Goal: Task Accomplishment & Management: Use online tool/utility

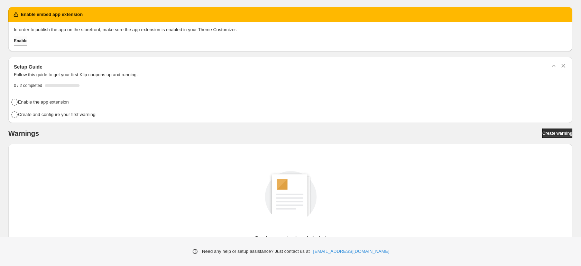
click at [22, 40] on span "Enable" at bounding box center [20, 41] width 13 height 6
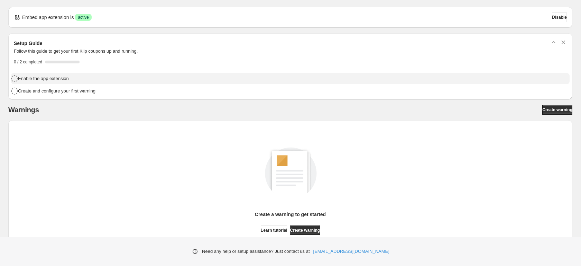
scroll to position [40, 0]
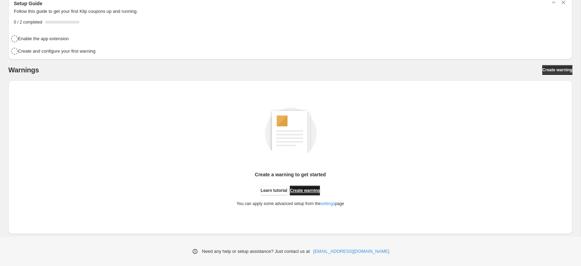
click at [305, 192] on span "Create warning" at bounding box center [305, 191] width 30 height 6
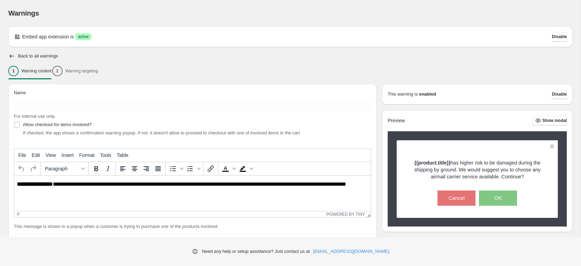
click at [97, 193] on html "**********" at bounding box center [192, 187] width 357 height 24
paste body "Rich Text Area. Press ALT-0 for help."
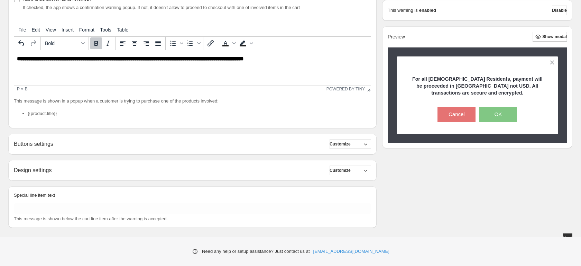
scroll to position [132, 0]
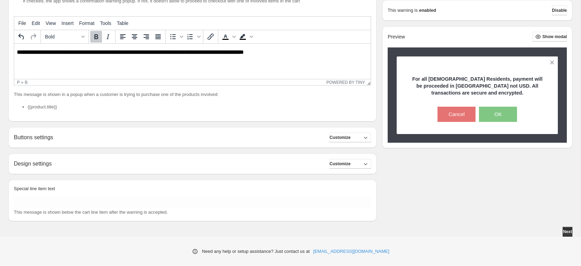
click at [238, 138] on div "Buttons settings Customize" at bounding box center [193, 138] width 358 height 10
click at [358, 136] on button "Customize" at bounding box center [351, 138] width 42 height 10
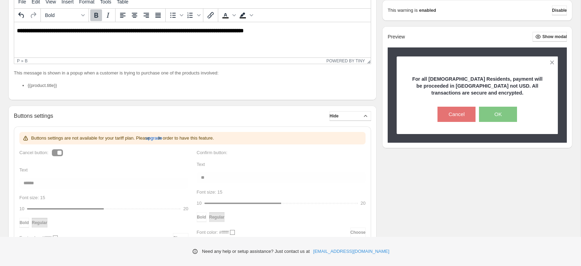
scroll to position [153, 0]
click at [366, 118] on icon "button" at bounding box center [365, 116] width 7 height 7
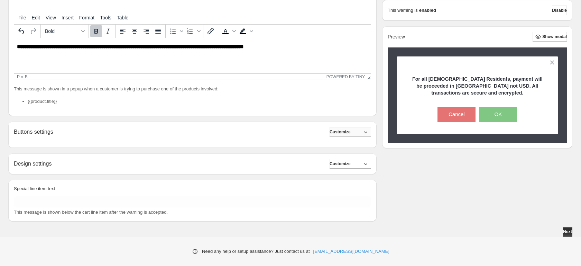
scroll to position [132, 0]
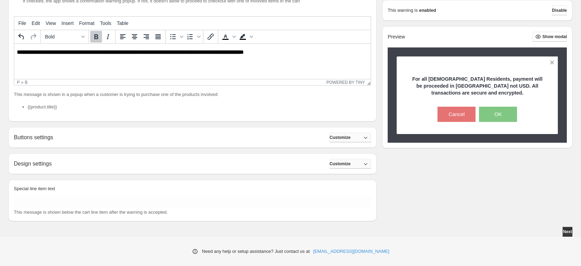
click at [363, 165] on icon "button" at bounding box center [365, 163] width 7 height 7
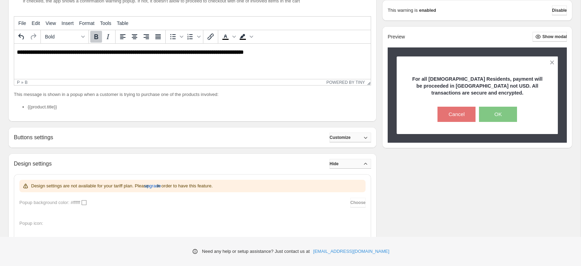
scroll to position [247, 0]
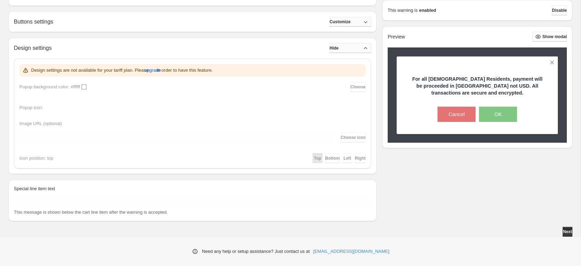
click at [361, 53] on button "Hide" at bounding box center [351, 48] width 42 height 10
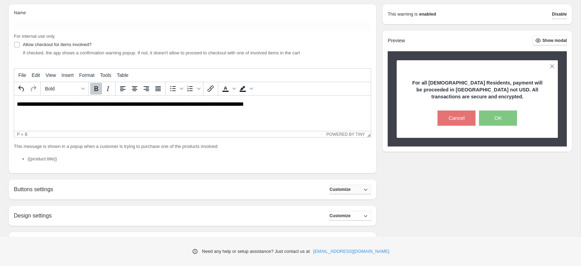
scroll to position [132, 0]
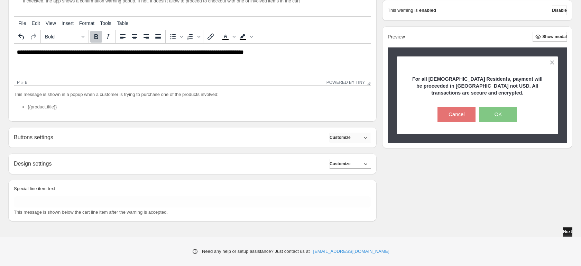
click at [563, 230] on span "Next" at bounding box center [567, 232] width 9 height 6
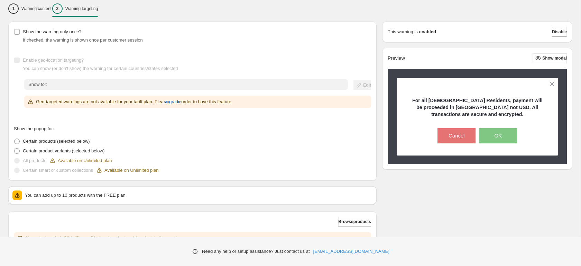
scroll to position [118, 0]
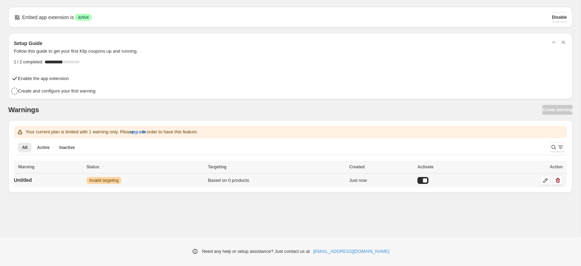
click at [119, 179] on span "Invalid targeting" at bounding box center [103, 181] width 29 height 6
click at [32, 180] on p "Untitled" at bounding box center [23, 180] width 18 height 7
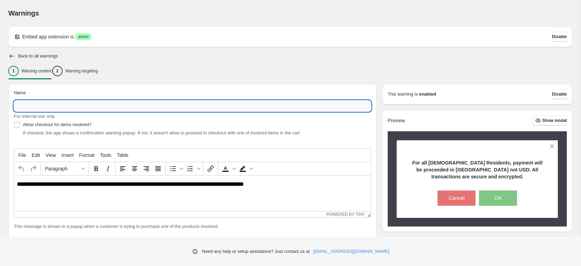
click at [72, 103] on input "Name" at bounding box center [193, 105] width 358 height 11
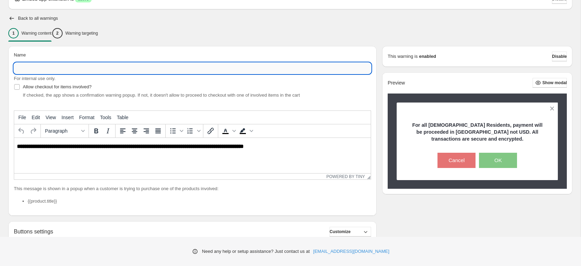
scroll to position [36, 0]
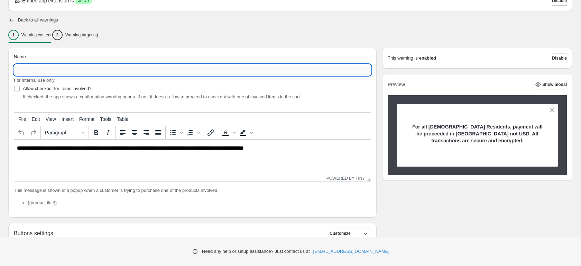
click at [65, 72] on input "Name" at bounding box center [193, 69] width 358 height 11
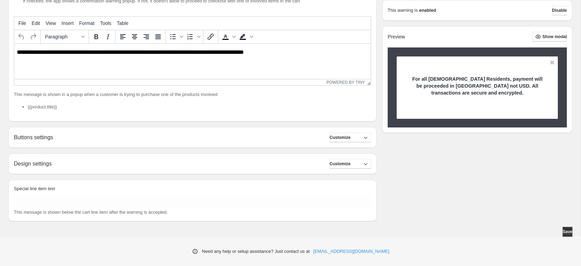
scroll to position [0, 0]
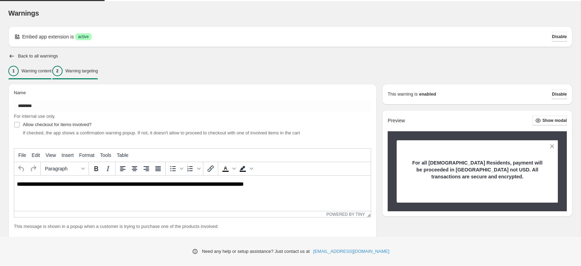
type input "*******"
click at [98, 72] on p "Warning targeting" at bounding box center [81, 71] width 33 height 6
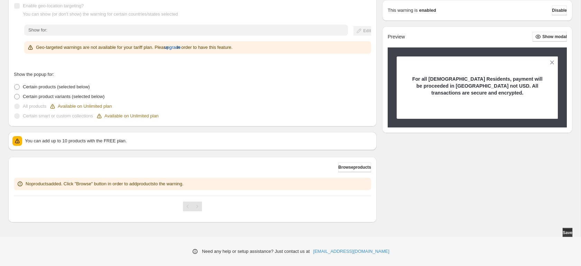
scroll to position [118, 0]
click at [369, 164] on button "Browse products" at bounding box center [354, 166] width 33 height 10
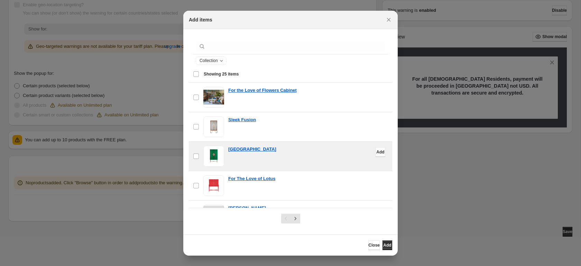
click at [381, 153] on button "Add" at bounding box center [381, 152] width 10 height 10
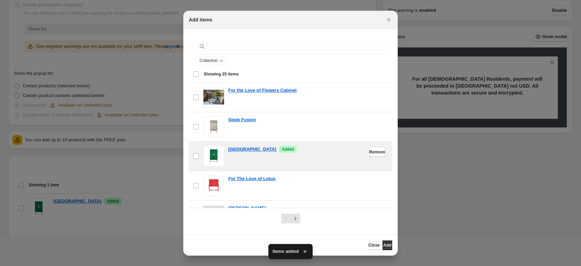
click at [369, 245] on span "Close" at bounding box center [374, 245] width 11 height 6
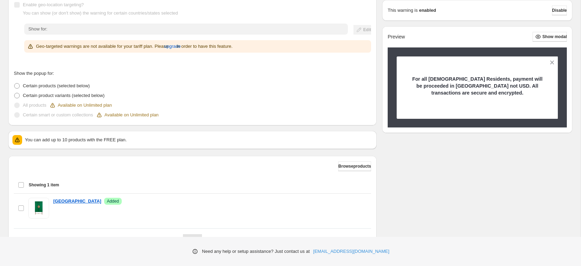
scroll to position [151, 0]
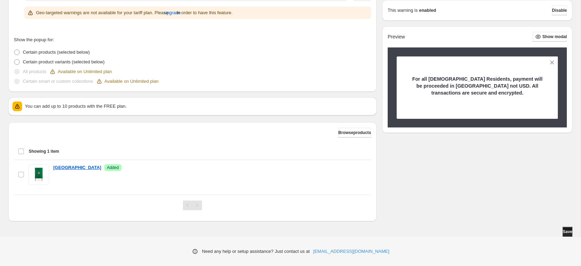
click at [566, 229] on span "Save" at bounding box center [568, 232] width 10 height 6
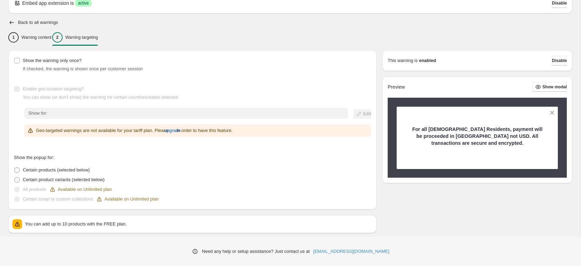
scroll to position [0, 0]
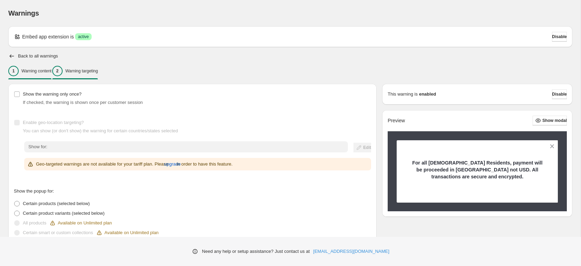
click at [51, 74] on div "1 Warning content" at bounding box center [29, 71] width 43 height 10
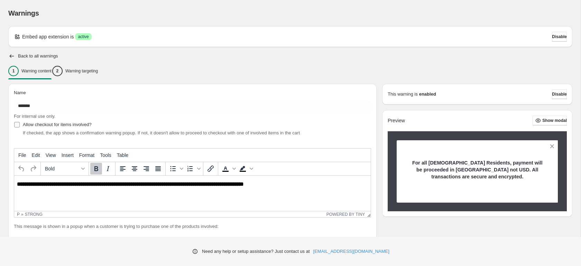
click at [69, 124] on span "Allow checkout for items involved?" at bounding box center [57, 124] width 69 height 5
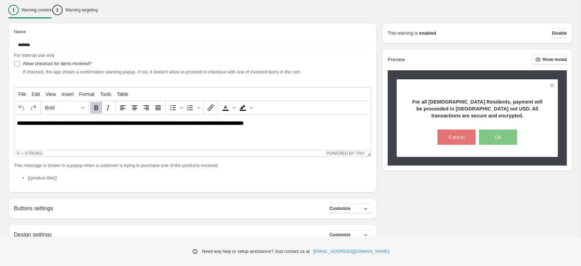
scroll to position [62, 0]
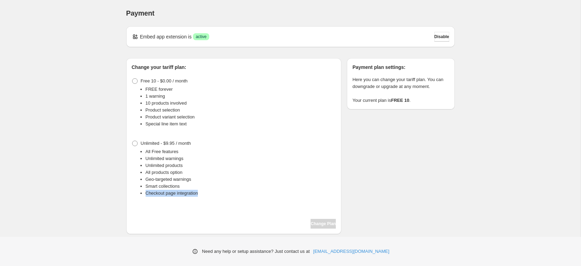
drag, startPoint x: 145, startPoint y: 194, endPoint x: 211, endPoint y: 195, distance: 66.8
click at [211, 195] on ul "All Free features Unlimited warnings Unlimited products All products option Geo…" at bounding box center [234, 172] width 205 height 48
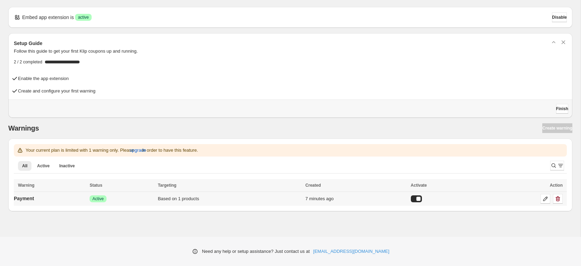
click at [62, 202] on td "Payment" at bounding box center [51, 198] width 74 height 14
click at [44, 197] on td "Payment" at bounding box center [51, 198] width 74 height 14
click at [27, 197] on p "Payment" at bounding box center [24, 198] width 20 height 7
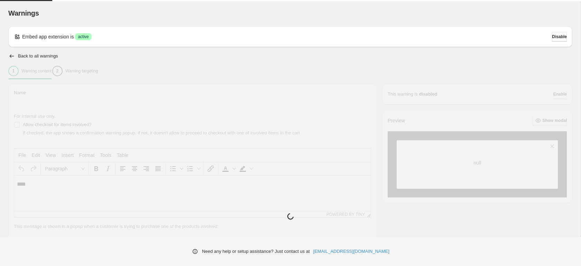
type input "*******"
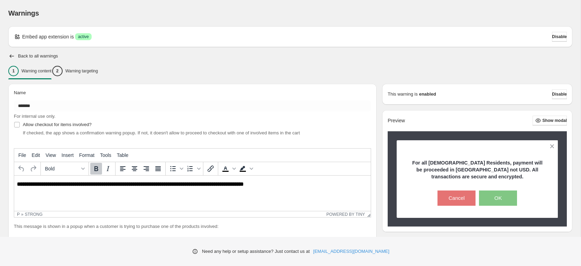
click at [295, 186] on p "**********" at bounding box center [192, 184] width 351 height 6
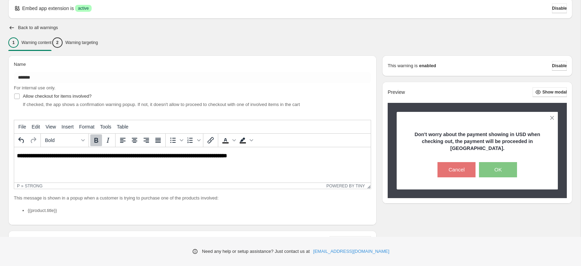
scroll to position [132, 0]
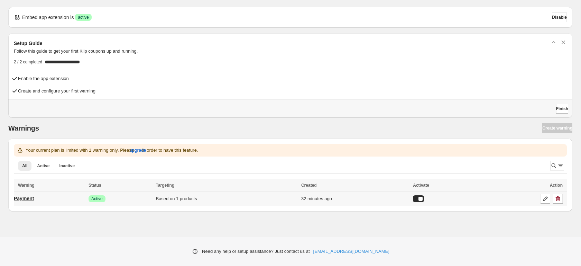
click at [28, 198] on p "Payment" at bounding box center [24, 198] width 20 height 7
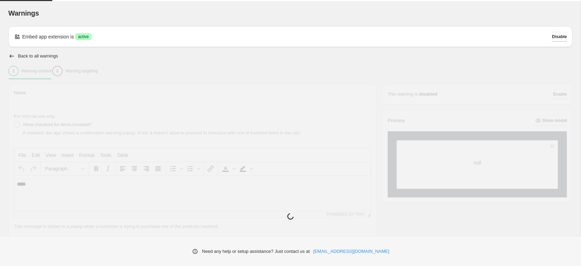
type input "*******"
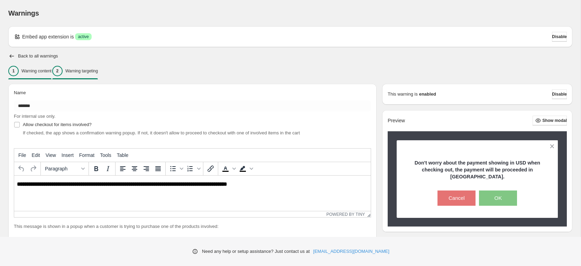
click at [95, 66] on div "2 Warning targeting" at bounding box center [75, 71] width 46 height 10
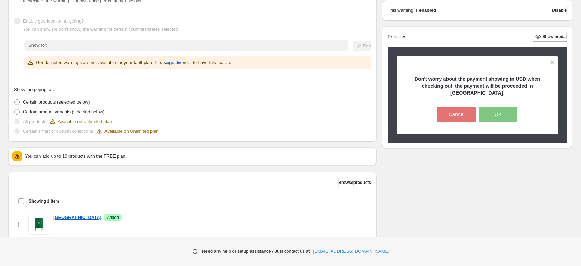
scroll to position [151, 0]
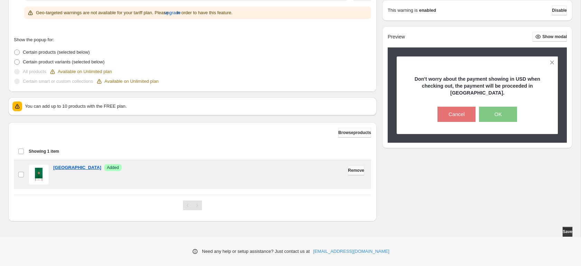
click at [358, 170] on span "Remove" at bounding box center [356, 171] width 16 height 6
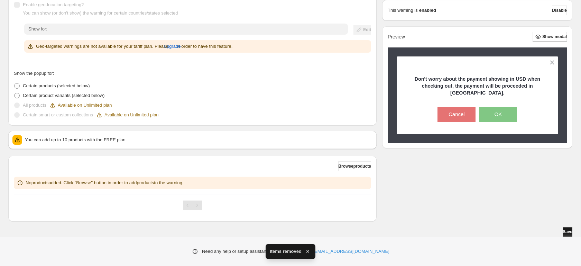
click at [565, 232] on span "Save" at bounding box center [568, 232] width 10 height 6
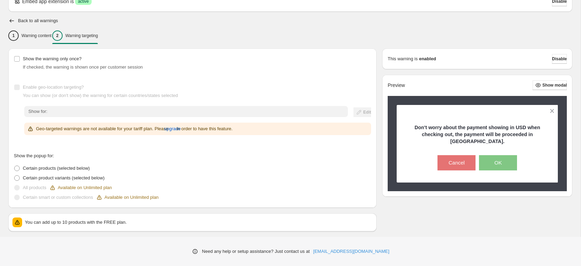
scroll to position [0, 0]
